Goal: Information Seeking & Learning: Learn about a topic

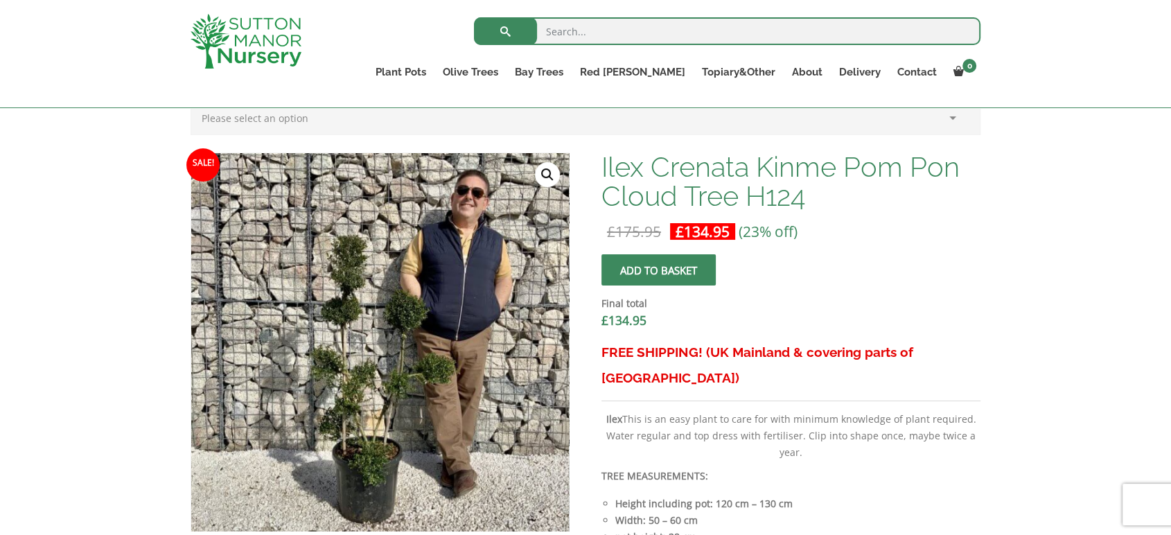
scroll to position [391, 0]
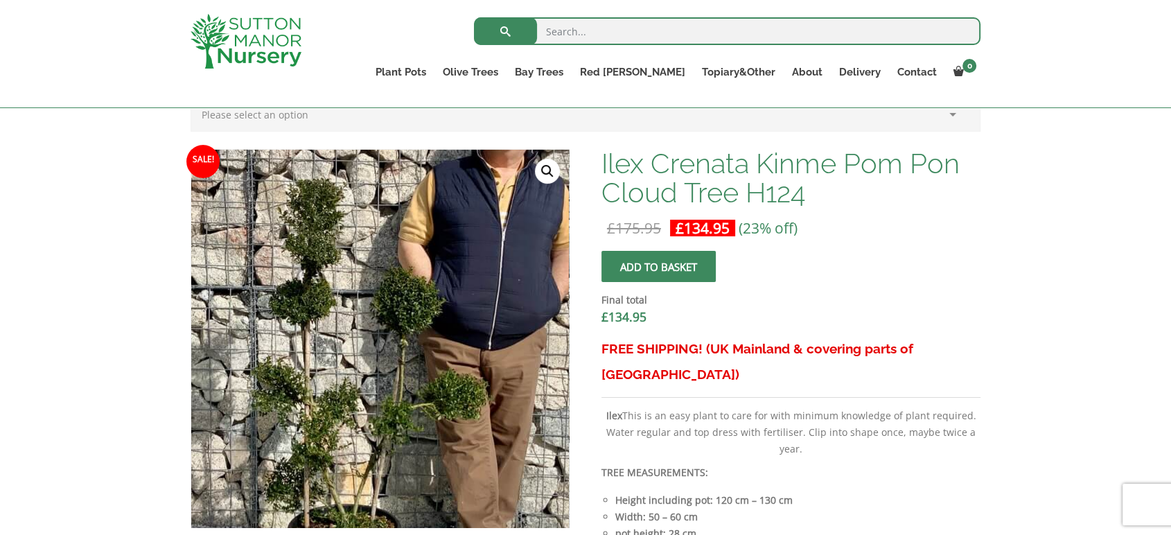
click at [405, 315] on img at bounding box center [365, 353] width 614 height 614
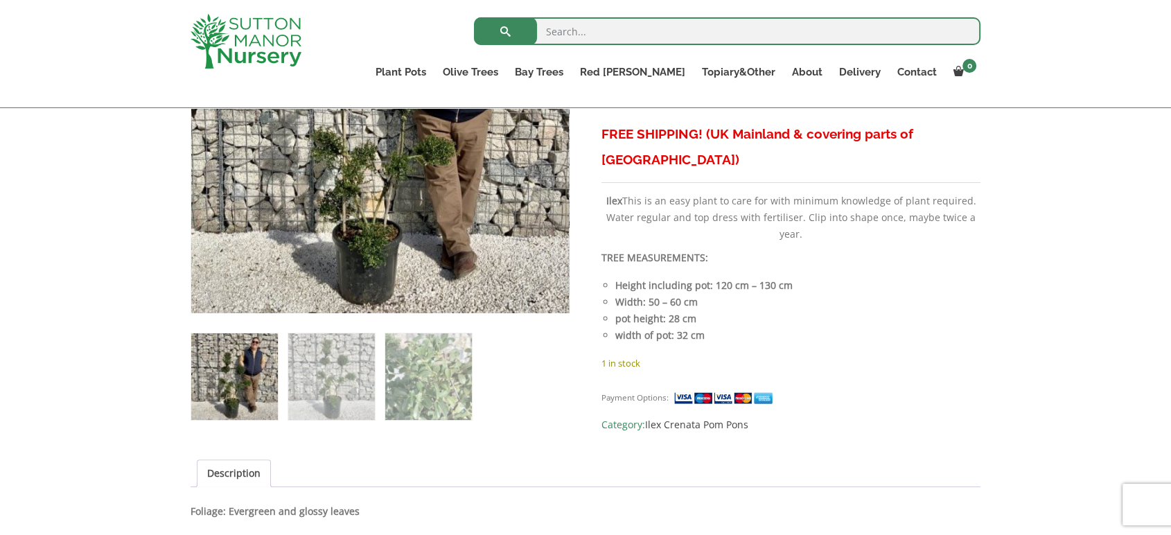
scroll to position [619, 0]
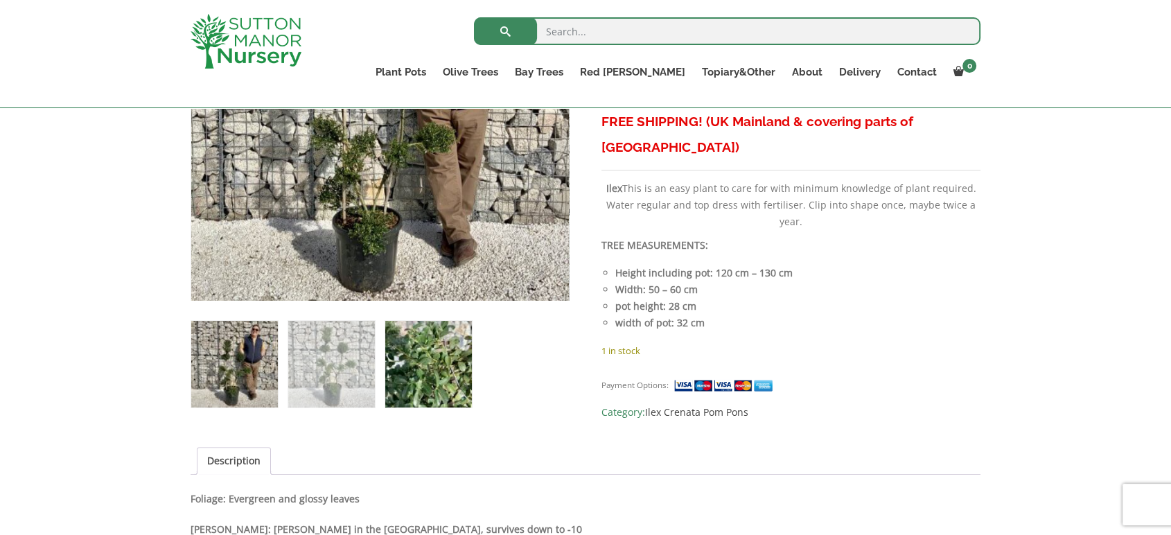
click at [400, 370] on img at bounding box center [428, 364] width 87 height 87
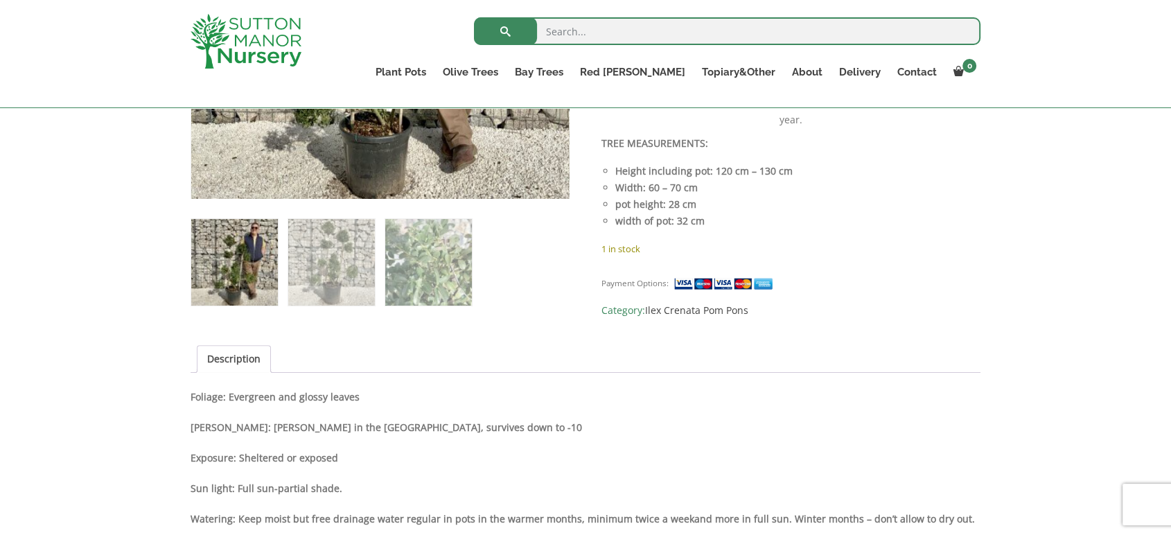
scroll to position [724, 0]
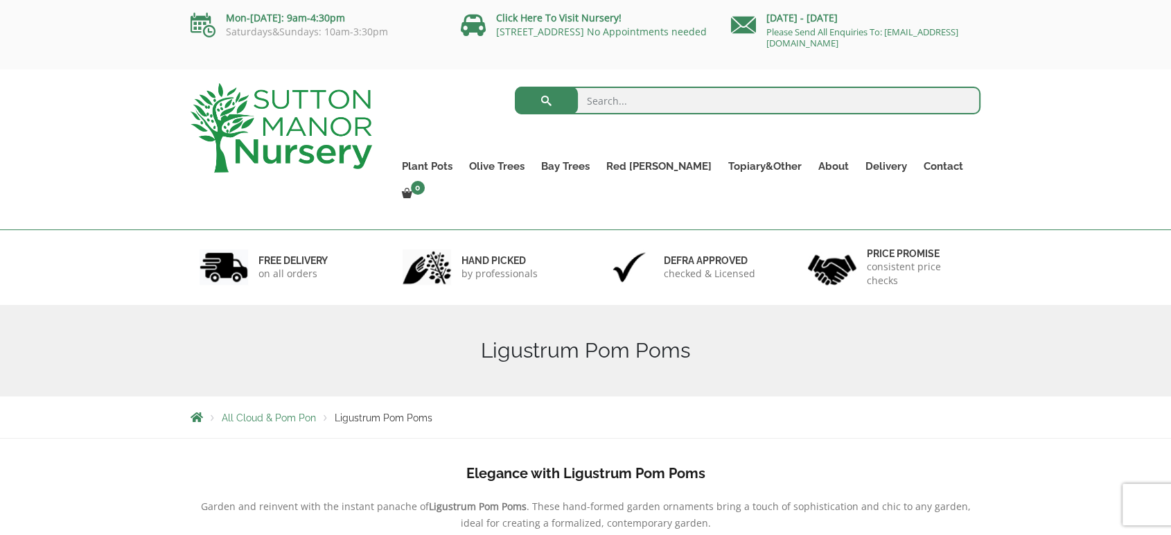
drag, startPoint x: 1178, startPoint y: 139, endPoint x: 1181, endPoint y: 60, distance: 79.0
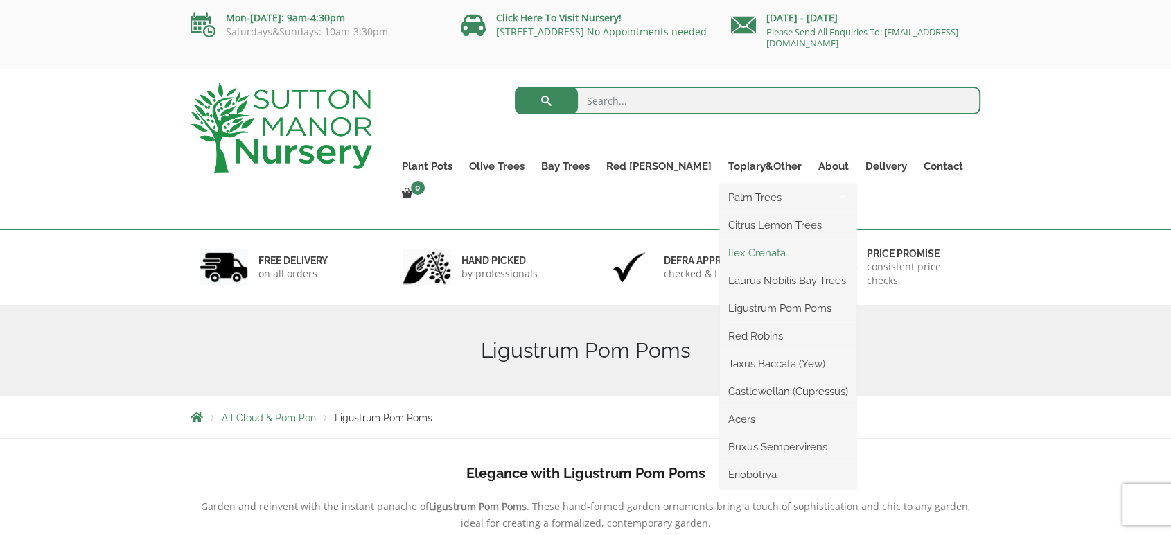
click at [723, 249] on link "Ilex Crenata" at bounding box center [788, 252] width 136 height 21
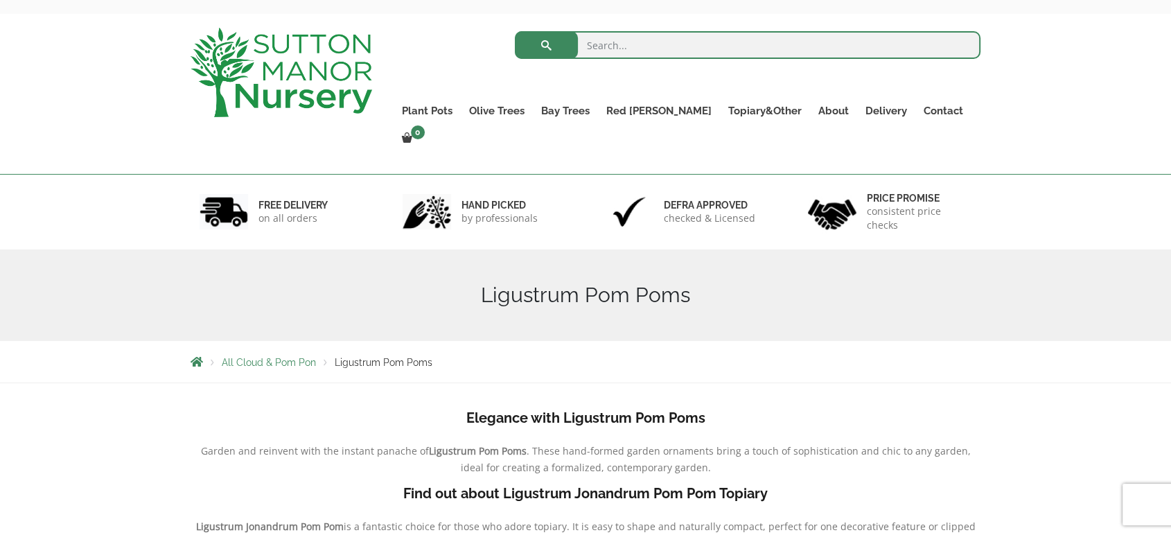
scroll to position [53, 0]
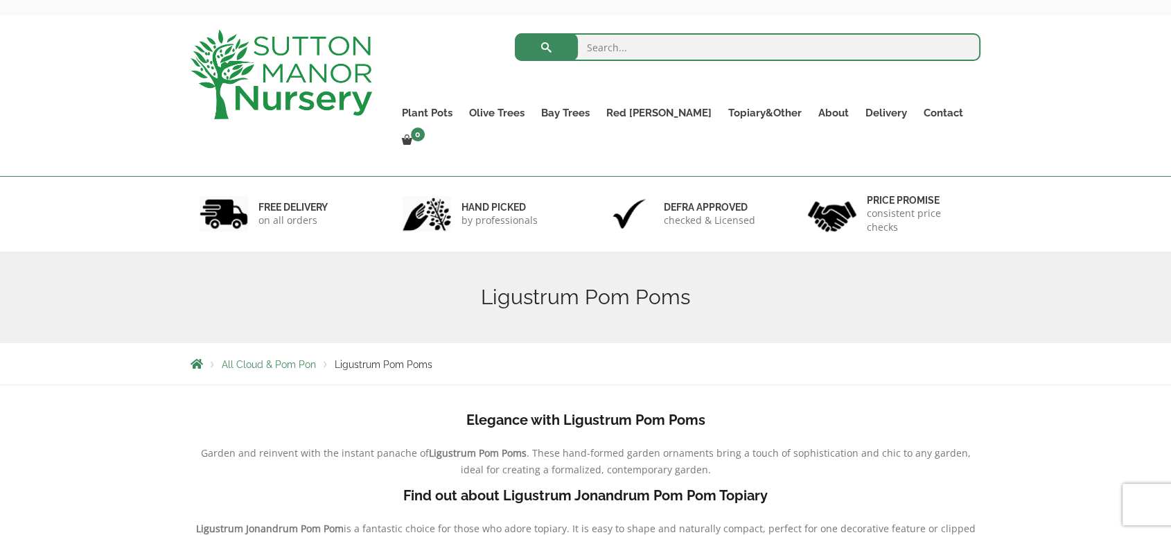
drag, startPoint x: 1175, startPoint y: 111, endPoint x: 1181, endPoint y: 130, distance: 19.7
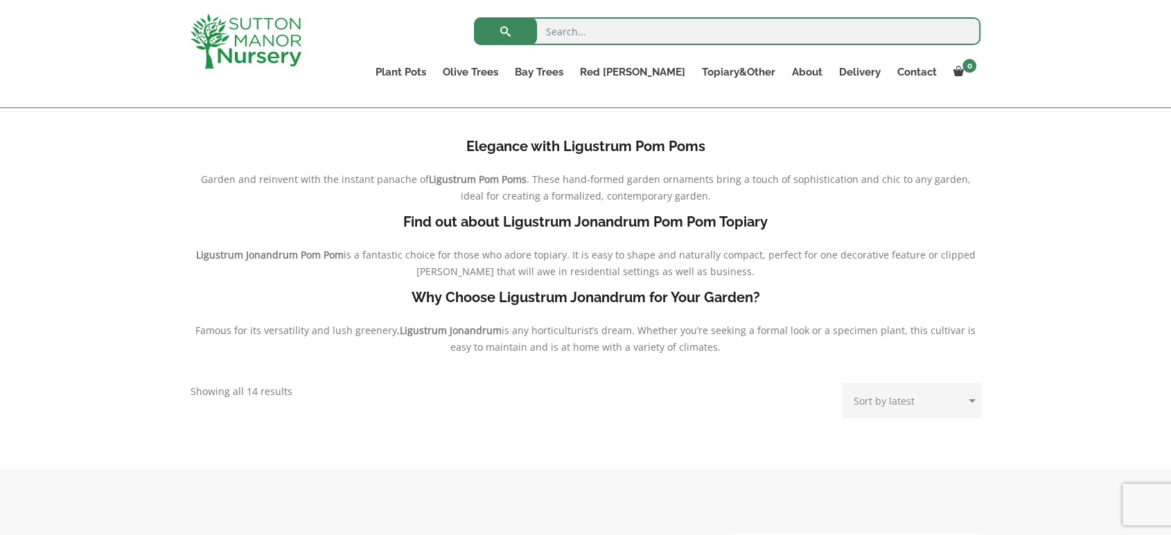
scroll to position [273, 0]
click at [682, 145] on b "Elegance with Ligustrum Pom Poms" at bounding box center [585, 148] width 239 height 17
